Goal: Go to known website: Go to known website

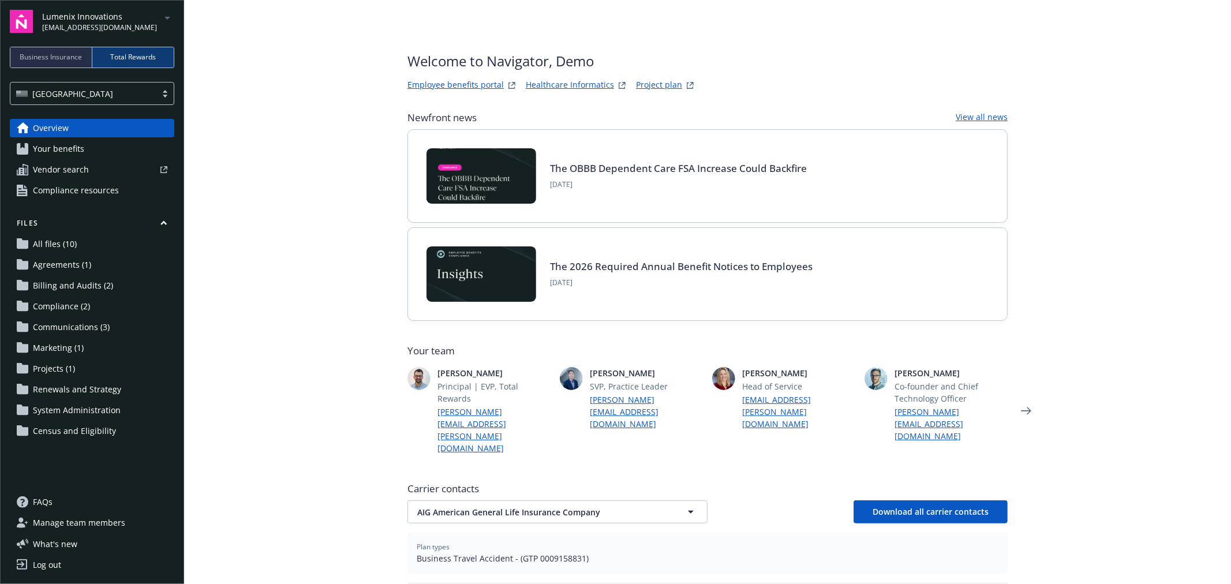
click at [469, 84] on link "Employee benefits portal" at bounding box center [456, 86] width 96 height 14
